Goal: Entertainment & Leisure: Consume media (video, audio)

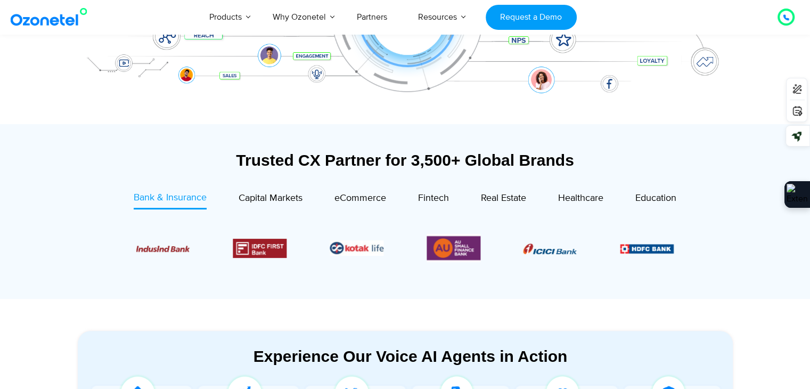
scroll to position [320, 0]
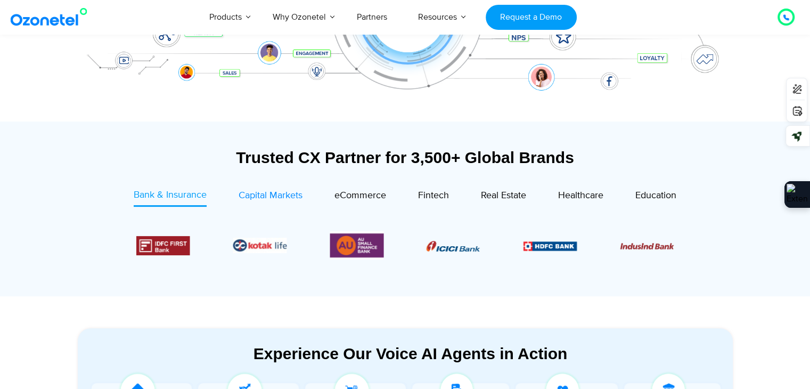
click at [283, 190] on span "Capital Markets" at bounding box center [271, 196] width 64 height 12
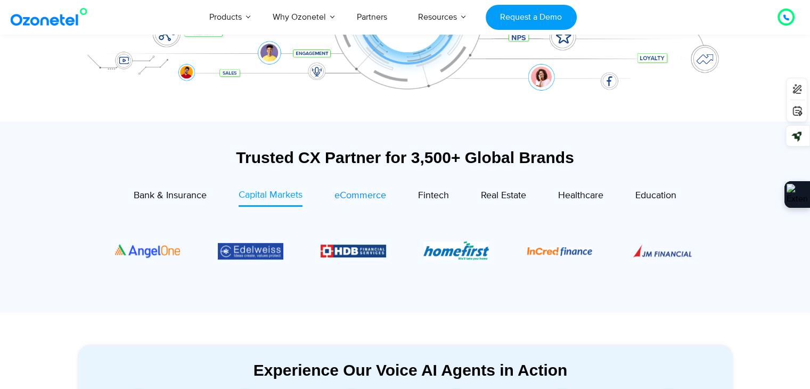
click at [366, 190] on span "eCommerce" at bounding box center [360, 196] width 52 height 12
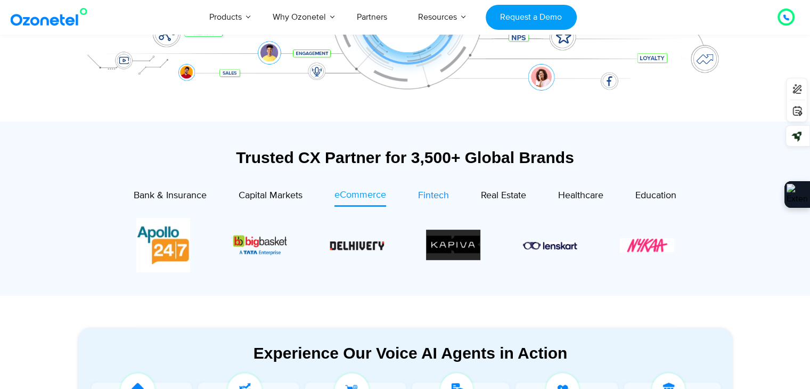
click at [431, 190] on span "Fintech" at bounding box center [433, 196] width 31 height 12
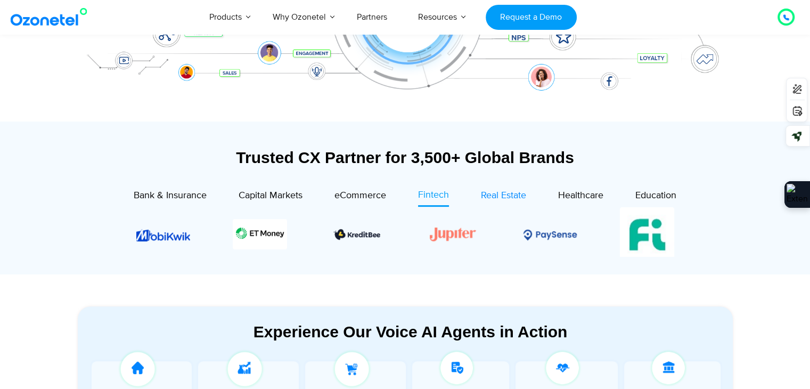
click at [505, 190] on span "Real Estate" at bounding box center [503, 196] width 45 height 12
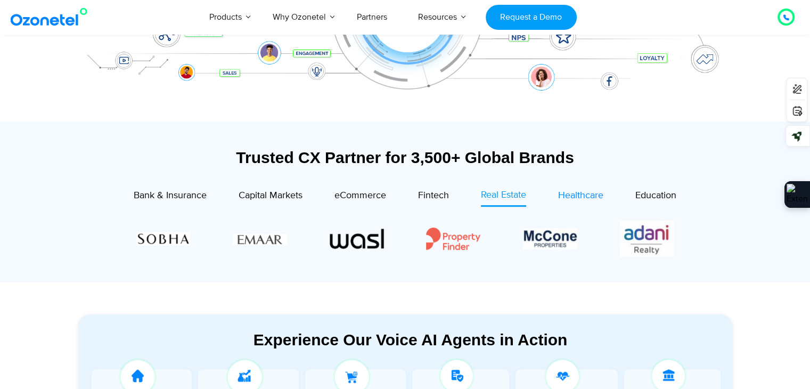
click at [587, 190] on span "Healthcare" at bounding box center [580, 196] width 45 height 12
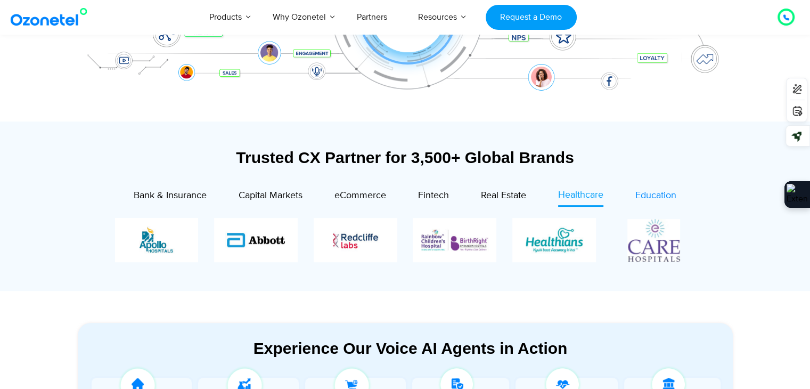
click at [658, 190] on span "Education" at bounding box center [655, 196] width 41 height 12
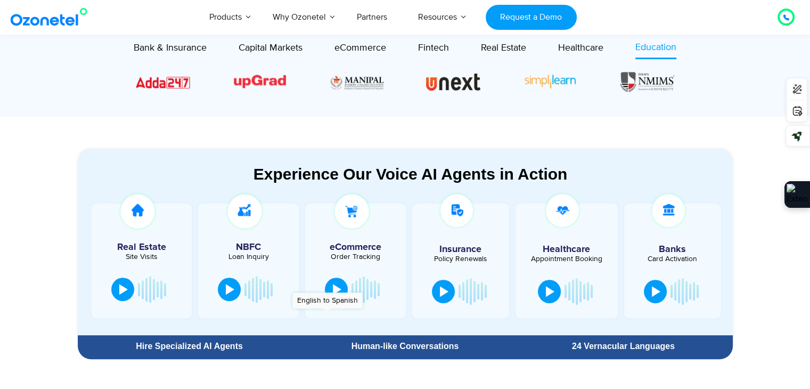
scroll to position [479, 0]
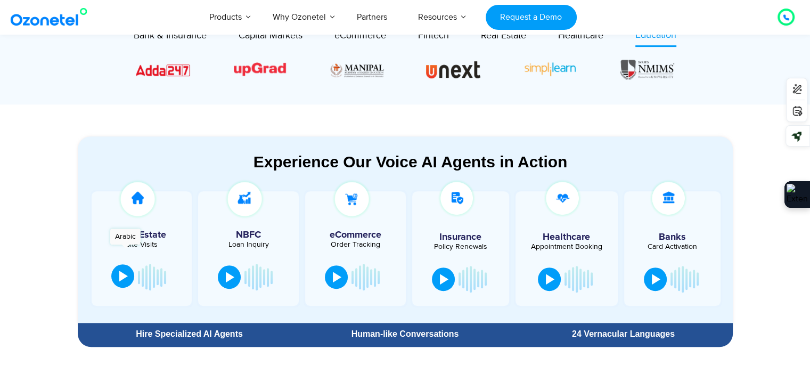
click at [125, 271] on div at bounding box center [123, 276] width 9 height 11
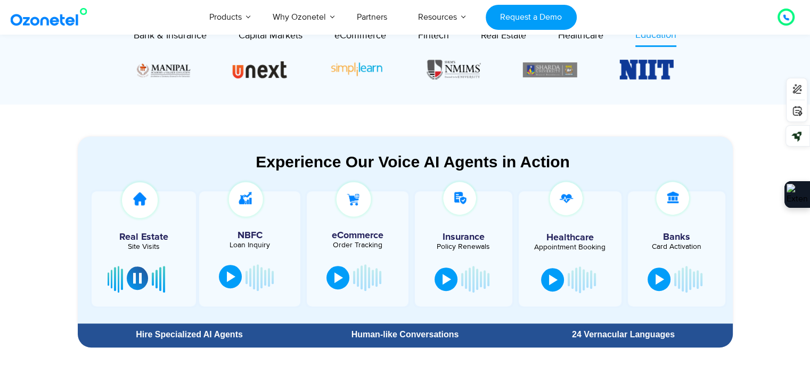
click at [228, 271] on div at bounding box center [231, 276] width 9 height 11
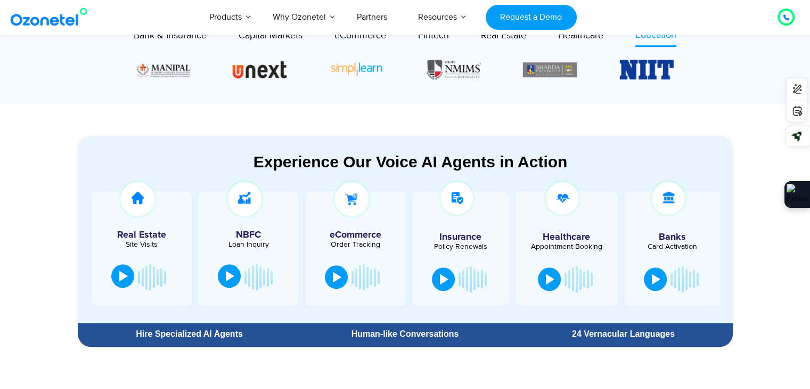
click at [231, 271] on div at bounding box center [230, 276] width 9 height 11
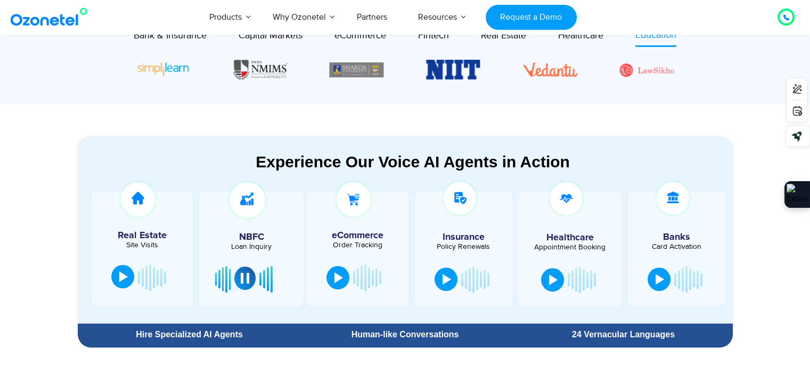
scroll to position [533, 0]
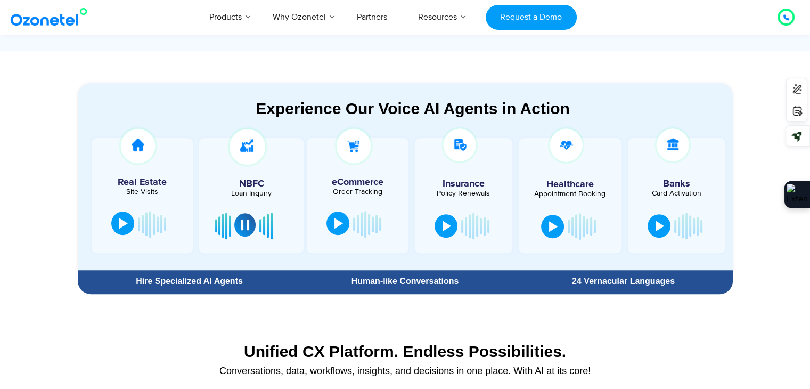
click at [337, 218] on div at bounding box center [338, 223] width 9 height 11
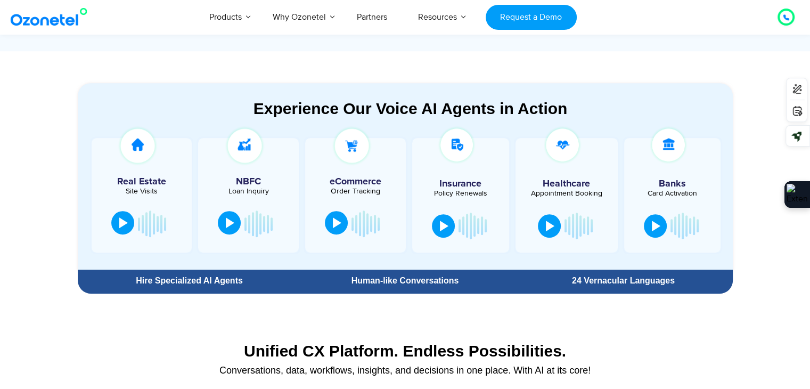
click at [337, 217] on div at bounding box center [337, 222] width 9 height 11
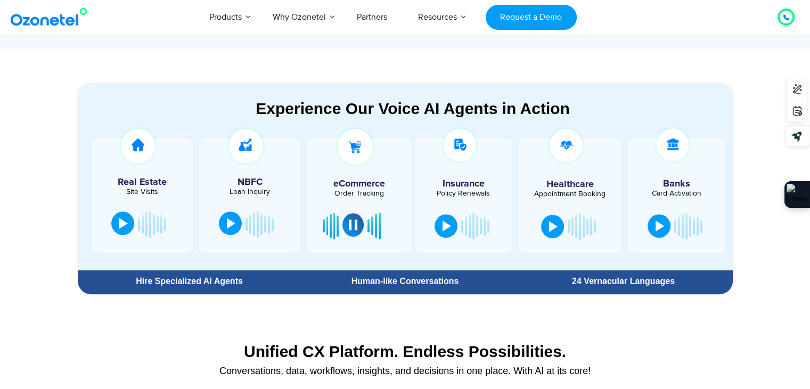
click at [354, 213] on button at bounding box center [352, 224] width 21 height 23
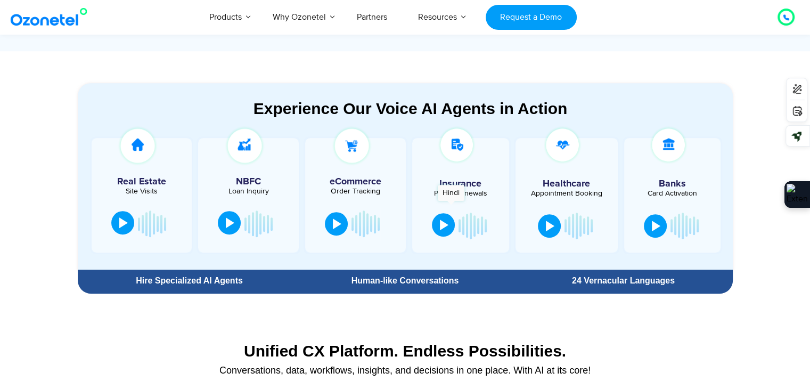
click at [451, 213] on button at bounding box center [443, 224] width 23 height 23
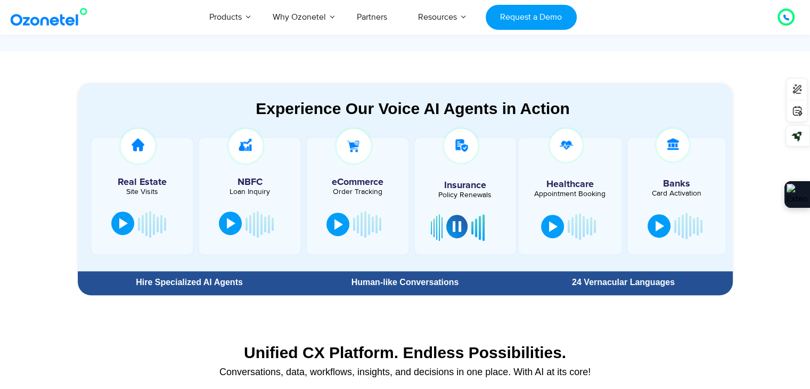
click at [455, 221] on div at bounding box center [457, 226] width 9 height 11
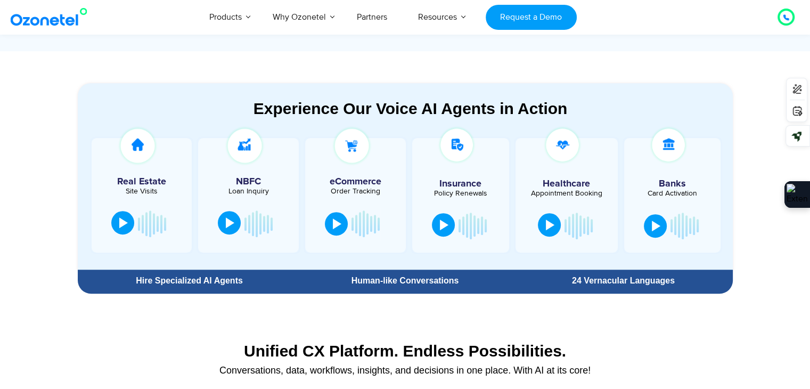
click at [550, 219] on div at bounding box center [550, 224] width 9 height 11
click at [654, 219] on div at bounding box center [656, 224] width 9 height 11
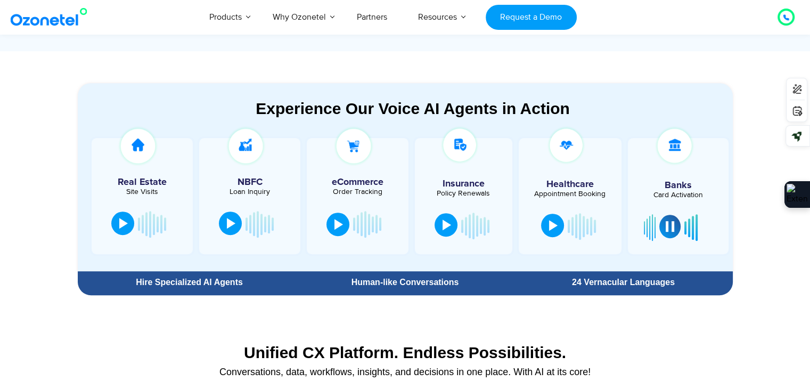
click at [666, 221] on div at bounding box center [670, 226] width 9 height 11
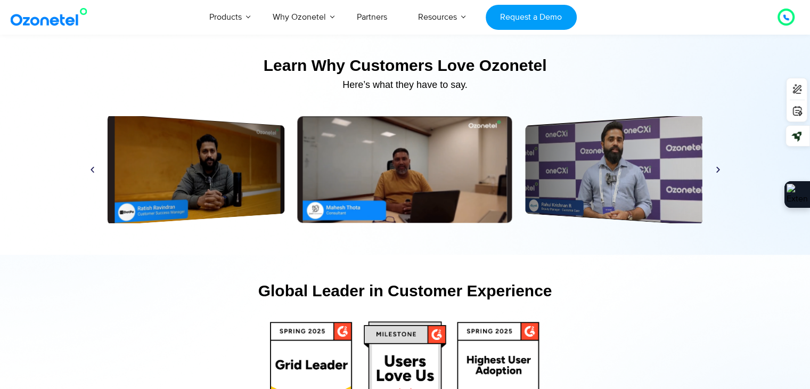
scroll to position [5059, 0]
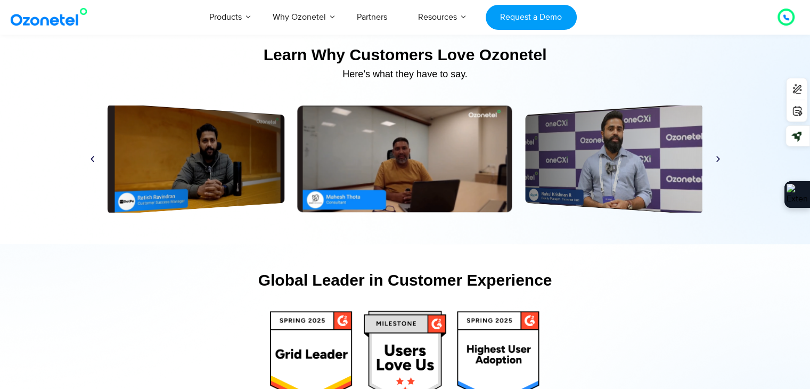
click at [182, 162] on div "Play" at bounding box center [196, 159] width 177 height 112
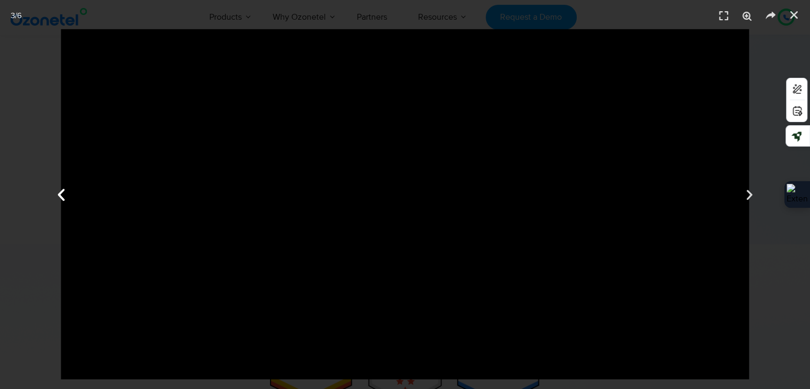
click at [81, 367] on div "Previous" at bounding box center [60, 194] width 121 height 389
click at [65, 196] on icon "Previous slide" at bounding box center [61, 194] width 16 height 16
click at [116, 369] on div "Previous" at bounding box center [60, 194] width 121 height 389
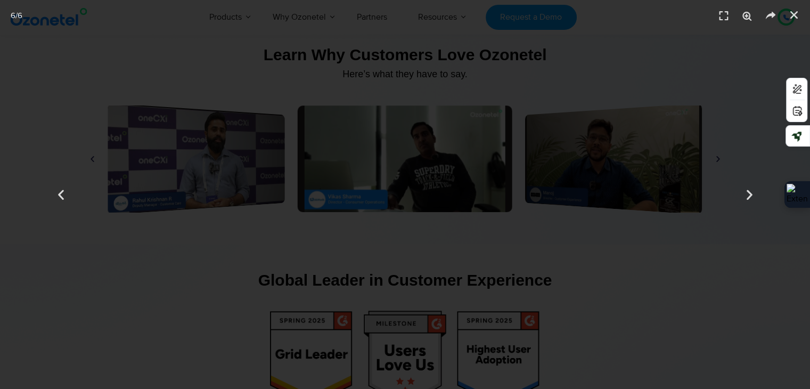
click at [155, 113] on div "6 / 6" at bounding box center [405, 194] width 810 height 389
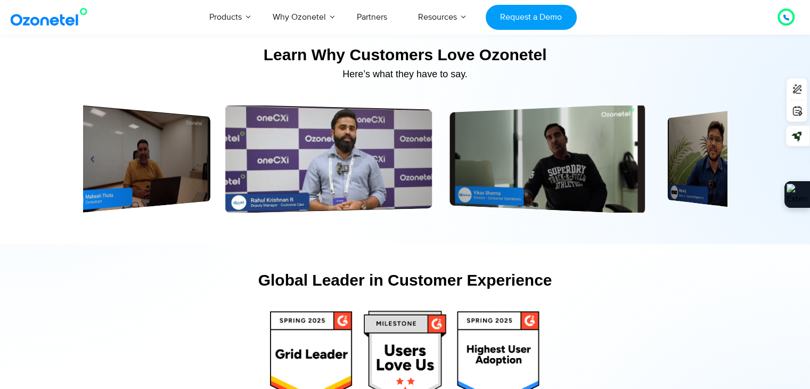
click at [432, 162] on div "Play" at bounding box center [328, 158] width 207 height 109
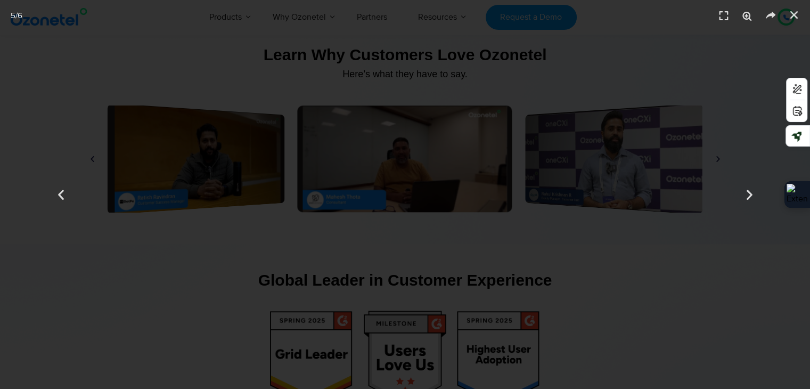
click at [171, 150] on div "5 / 6" at bounding box center [405, 194] width 810 height 389
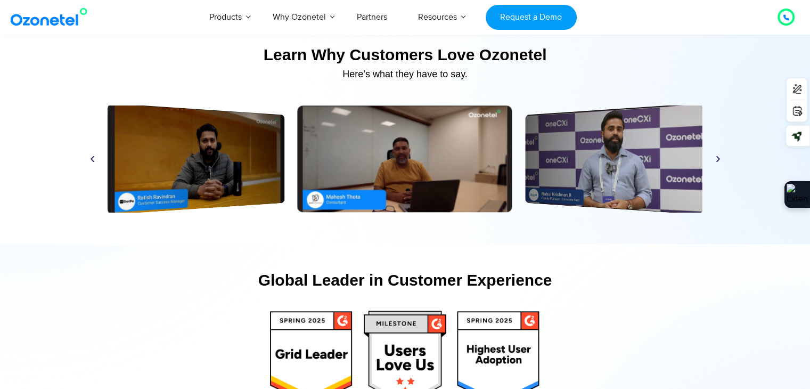
click at [154, 139] on div "Play" at bounding box center [196, 159] width 177 height 112
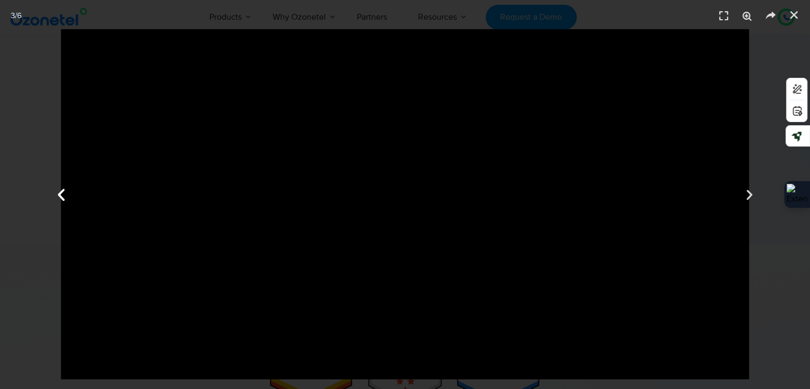
click at [119, 367] on div "Previous" at bounding box center [60, 194] width 121 height 389
click at [66, 200] on icon "Previous slide" at bounding box center [61, 194] width 16 height 16
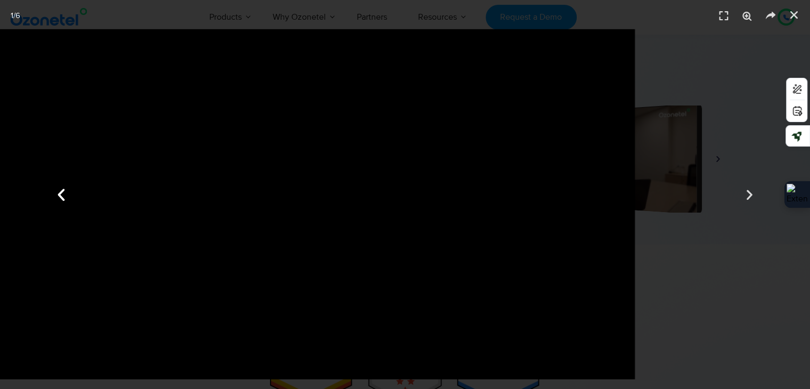
click at [57, 192] on icon "Previous slide" at bounding box center [61, 194] width 16 height 16
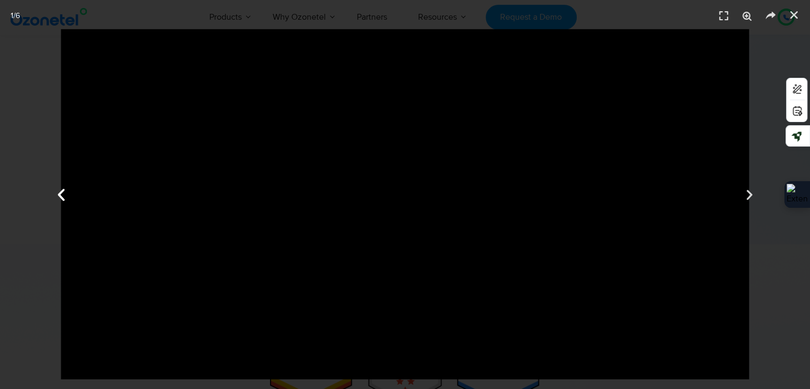
click at [57, 192] on icon "Previous slide" at bounding box center [61, 194] width 16 height 16
click at [62, 196] on icon "Previous slide" at bounding box center [61, 194] width 16 height 16
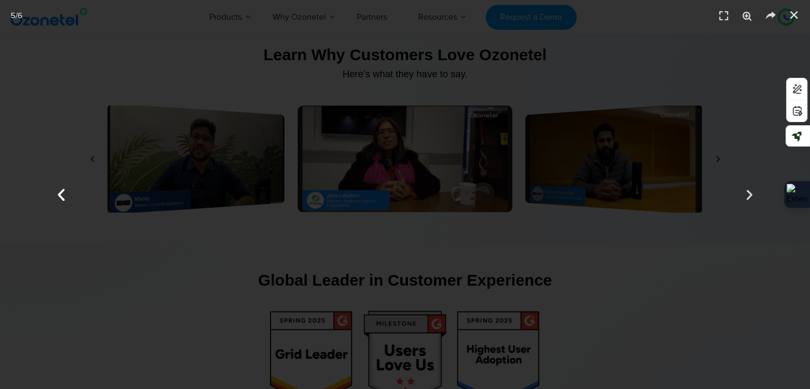
click at [63, 194] on icon "Previous slide" at bounding box center [61, 194] width 16 height 16
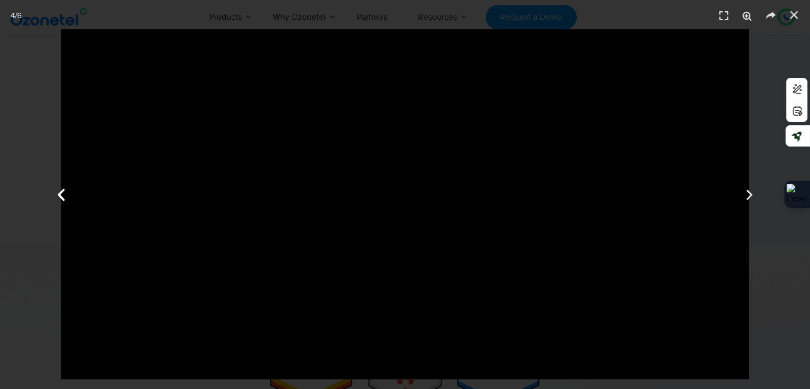
click at [64, 188] on icon "Previous slide" at bounding box center [61, 194] width 16 height 16
drag, startPoint x: 750, startPoint y: 203, endPoint x: 748, endPoint y: 196, distance: 6.7
click at [748, 196] on div "Next" at bounding box center [749, 194] width 121 height 389
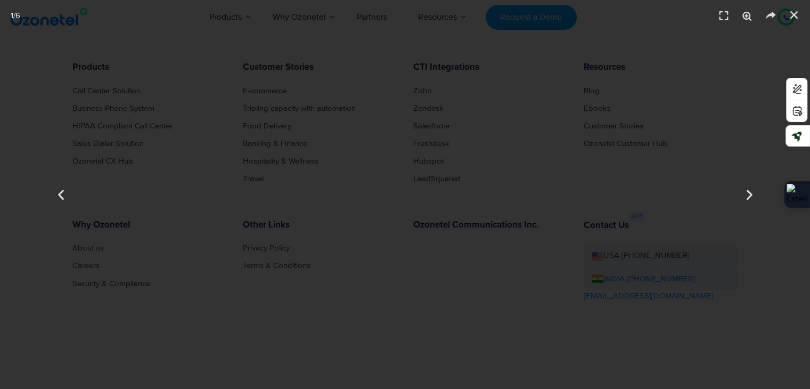
scroll to position [5838, 0]
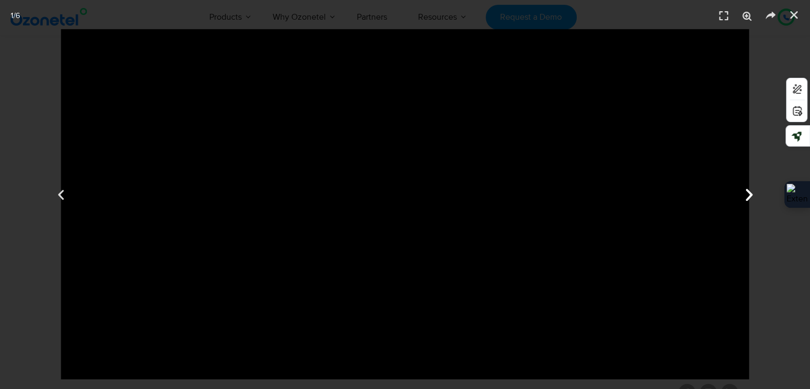
click at [751, 196] on icon "Next slide" at bounding box center [749, 194] width 16 height 16
click at [63, 196] on icon "Previous slide" at bounding box center [61, 194] width 16 height 16
click at [60, 198] on icon "Previous slide" at bounding box center [61, 194] width 16 height 16
click at [749, 193] on icon "Next slide" at bounding box center [749, 194] width 16 height 16
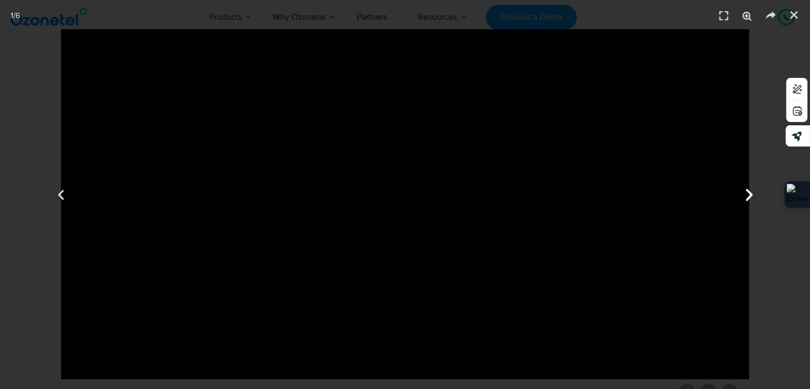
click at [751, 191] on icon "Next slide" at bounding box center [749, 194] width 16 height 16
click at [747, 195] on icon "Next slide" at bounding box center [749, 194] width 16 height 16
click at [743, 190] on icon "Next slide" at bounding box center [749, 194] width 16 height 16
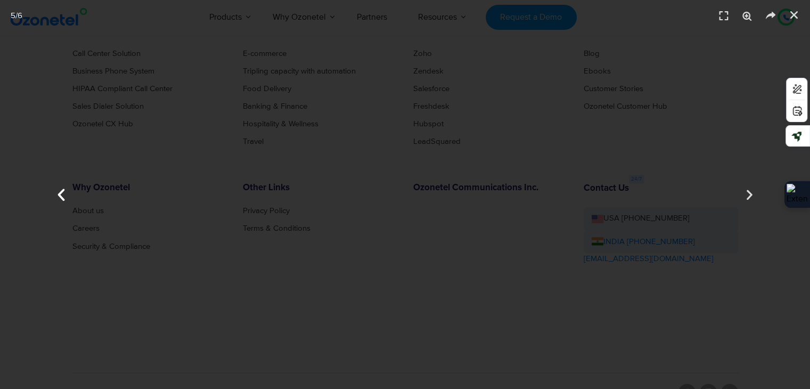
click at [58, 194] on icon "Previous slide" at bounding box center [61, 194] width 16 height 16
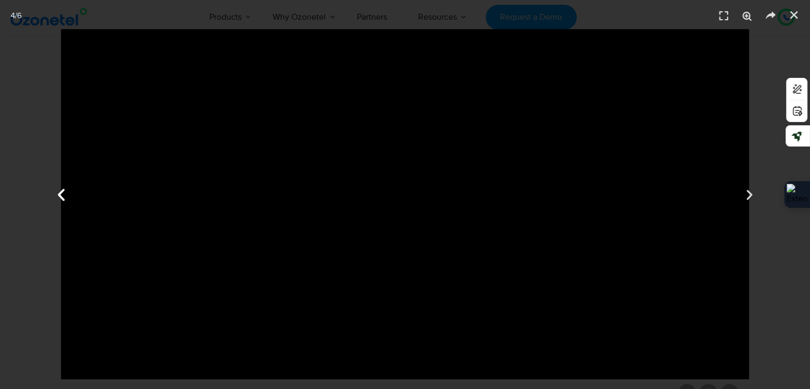
click at [111, 367] on div "Previous" at bounding box center [60, 194] width 121 height 389
click at [743, 191] on icon "Next slide" at bounding box center [749, 194] width 16 height 16
click at [791, 16] on icon "Close (Esc)" at bounding box center [794, 15] width 11 height 11
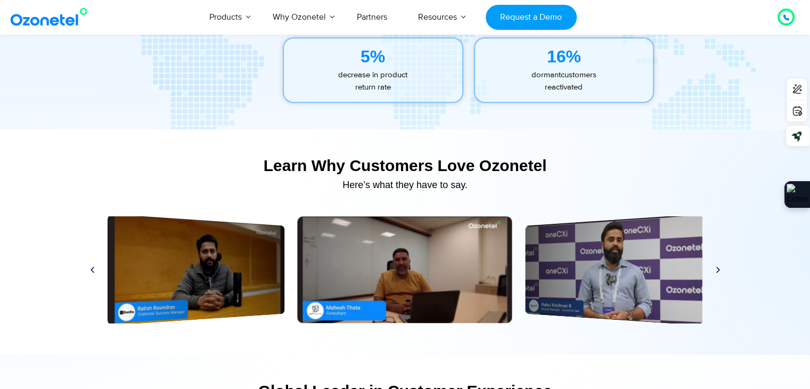
scroll to position [4933, 0]
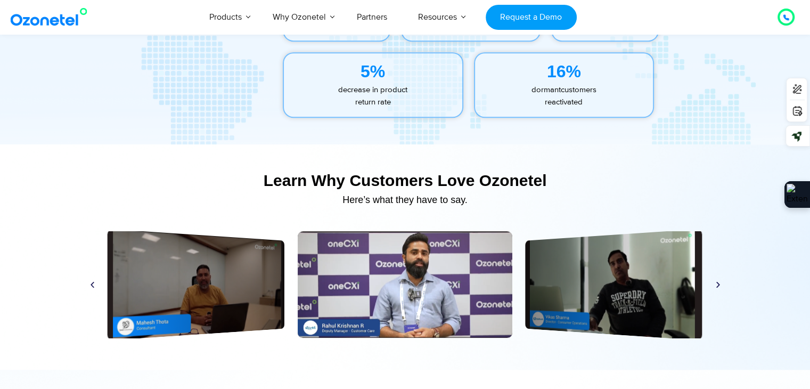
click at [719, 281] on icon "Next slide" at bounding box center [718, 285] width 8 height 8
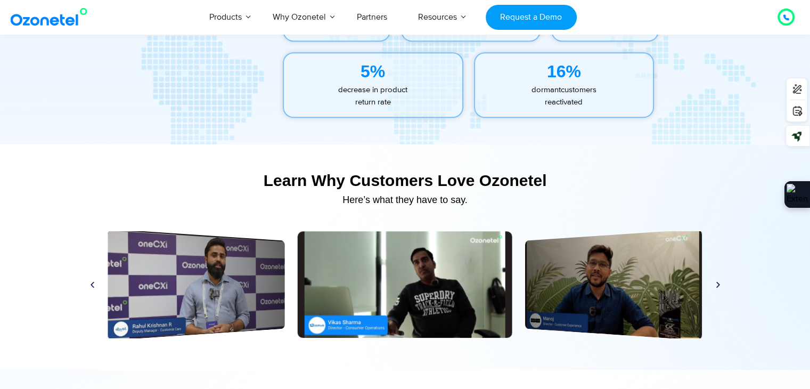
click at [720, 281] on icon "Next slide" at bounding box center [718, 285] width 8 height 8
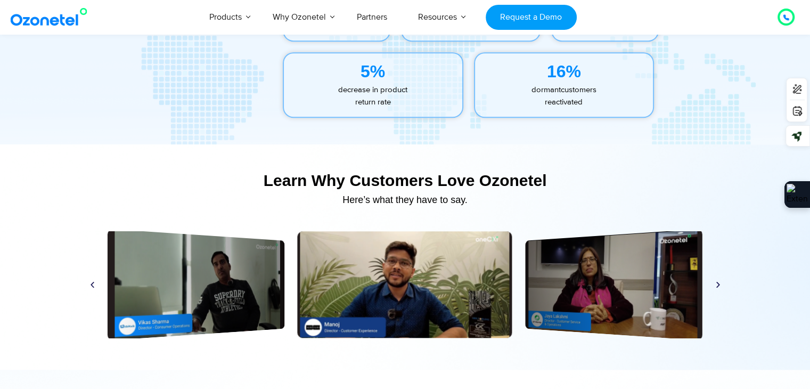
click at [720, 281] on icon "Next slide" at bounding box center [718, 285] width 8 height 8
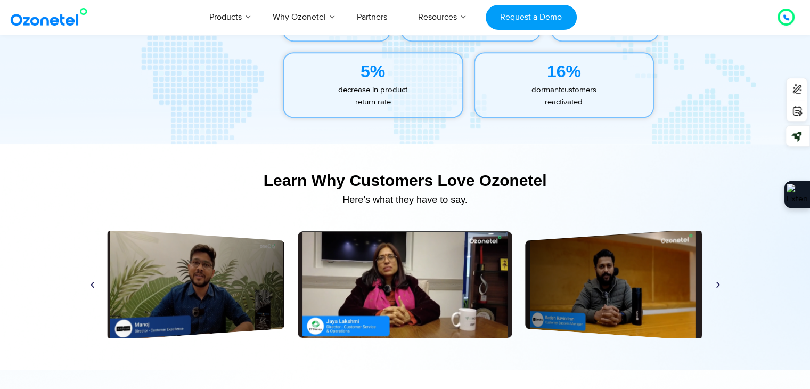
click at [720, 281] on icon "Next slide" at bounding box center [718, 285] width 8 height 8
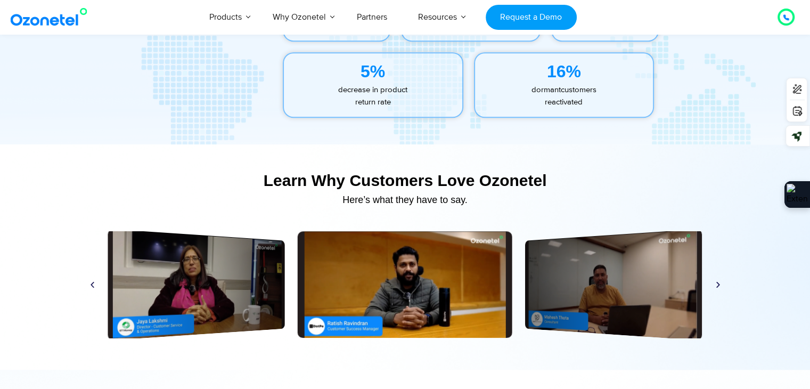
click at [720, 281] on icon "Next slide" at bounding box center [718, 285] width 8 height 8
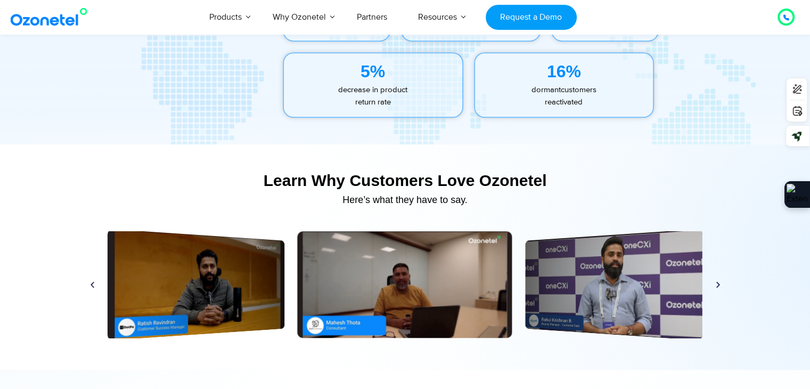
click at [614, 260] on div "Play" at bounding box center [613, 284] width 177 height 112
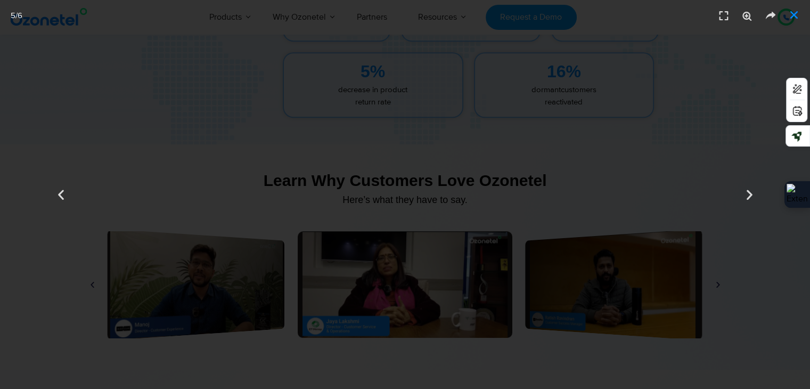
click at [801, 15] on link "Close (Esc)" at bounding box center [794, 15] width 16 height 16
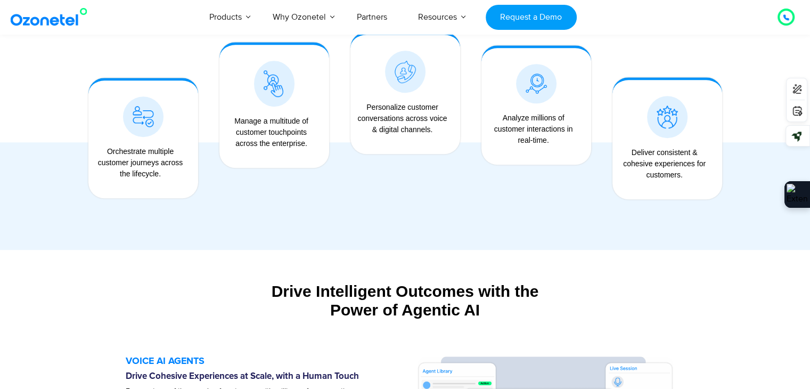
scroll to position [905, 0]
